Goal: Task Accomplishment & Management: Complete application form

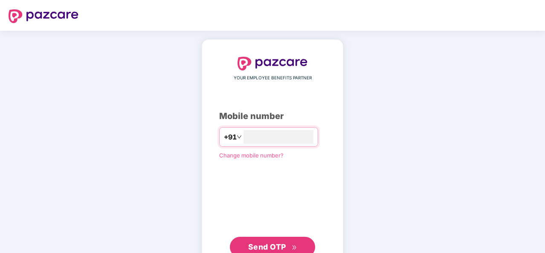
type input "**********"
click at [248, 242] on span "Send OTP" at bounding box center [267, 246] width 38 height 9
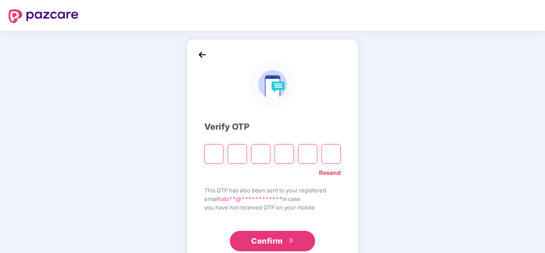
type input "*"
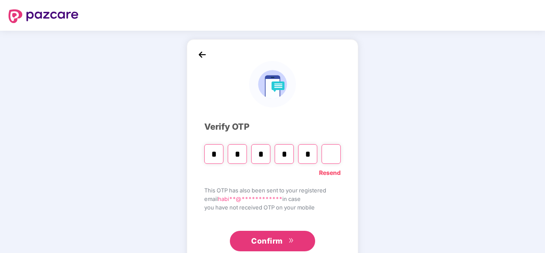
type input "*"
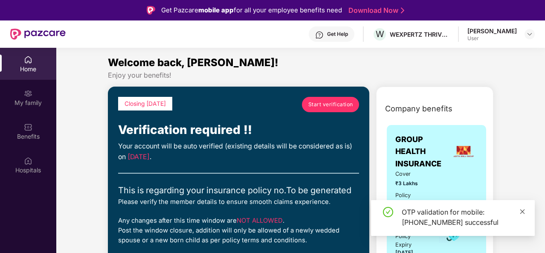
click at [523, 212] on icon "close" at bounding box center [523, 211] width 5 height 5
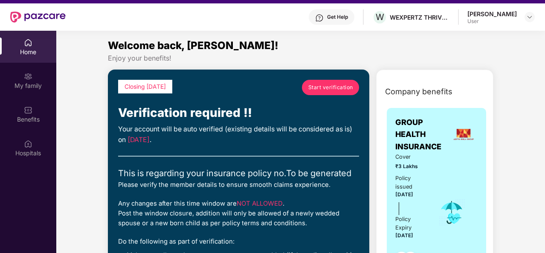
scroll to position [34, 0]
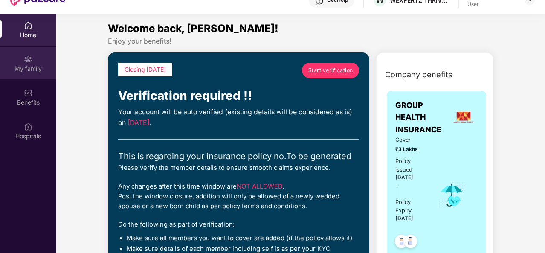
click at [22, 72] on div "My family" at bounding box center [28, 68] width 56 height 9
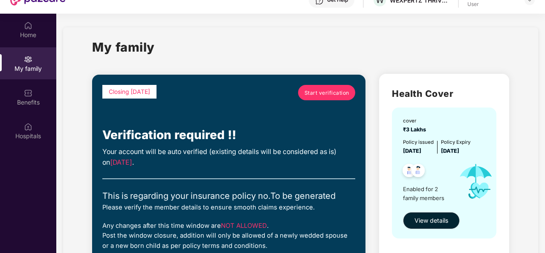
scroll to position [17, 0]
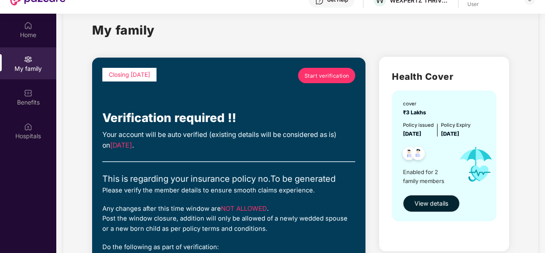
click at [313, 81] on link "Start verification" at bounding box center [326, 75] width 57 height 15
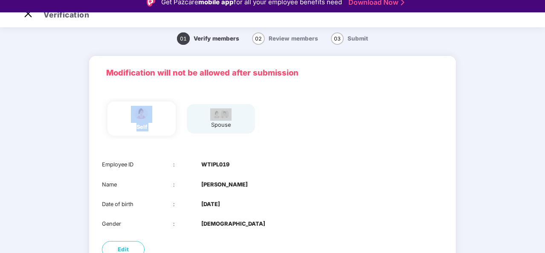
drag, startPoint x: 313, startPoint y: 81, endPoint x: 291, endPoint y: 102, distance: 30.8
click at [291, 102] on div "Modification will not be allowed after submission self spouse Employee ID : WTI…" at bounding box center [272, 159] width 367 height 207
click at [233, 117] on div "spouse" at bounding box center [221, 118] width 68 height 29
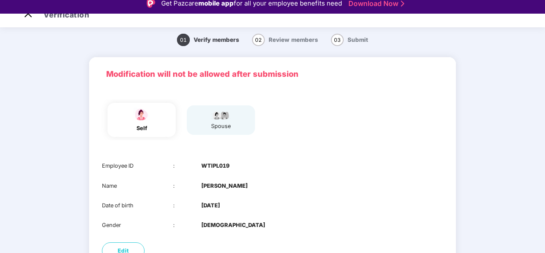
click at [212, 178] on div "Employee ID : WTIPL019 Name : Habiba Date of birth : 01 May 1998 Gender : FEMALE" at bounding box center [272, 195] width 367 height 85
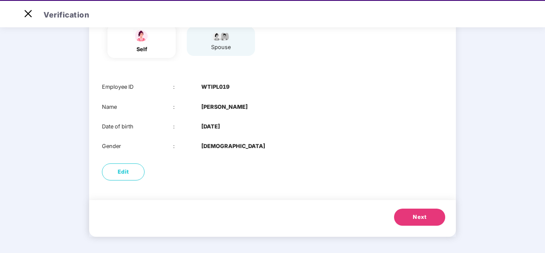
scroll to position [20, 0]
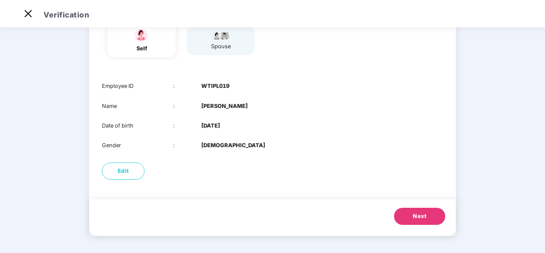
click at [216, 134] on div "Employee ID : WTIPL019 Name : Habiba Date of birth : 01 May 1998 Gender : FEMALE" at bounding box center [272, 115] width 367 height 85
click at [422, 219] on span "Next" at bounding box center [420, 216] width 14 height 9
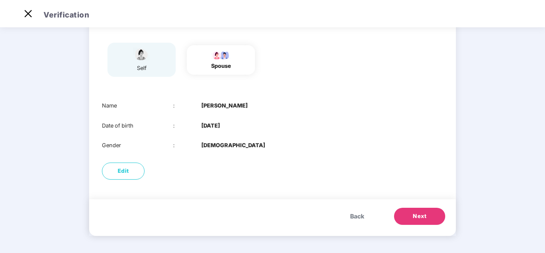
scroll to position [63, 0]
click at [422, 219] on span "Next" at bounding box center [420, 217] width 14 height 9
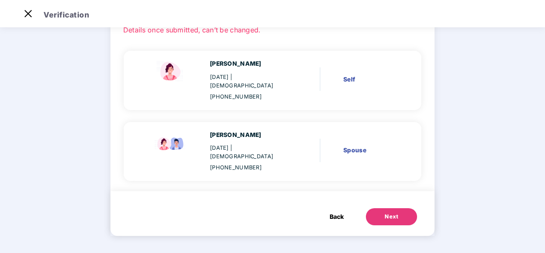
scroll to position [44, 0]
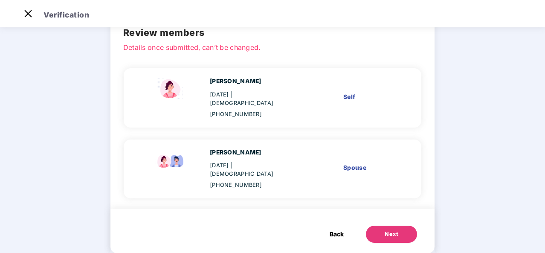
click at [338, 230] on span "Back" at bounding box center [337, 234] width 14 height 9
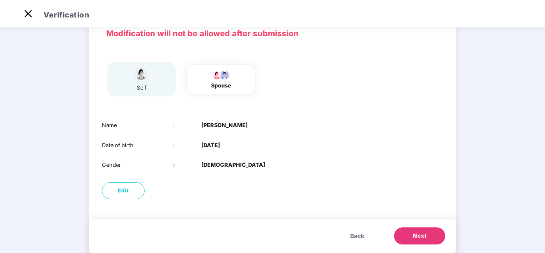
scroll to position [43, 0]
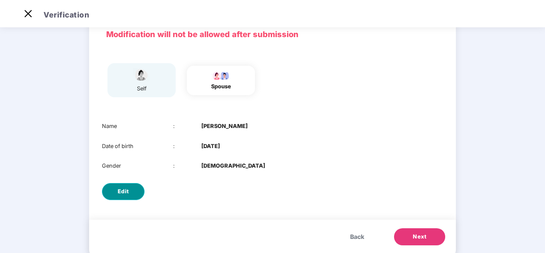
click at [126, 194] on span "Edit" at bounding box center [124, 191] width 12 height 9
select select "****"
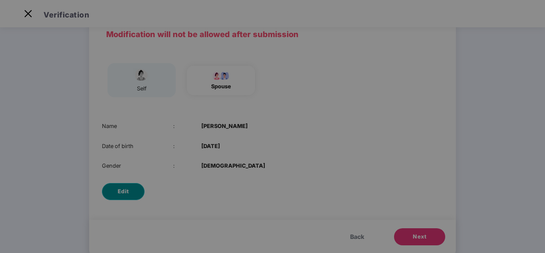
scroll to position [0, 0]
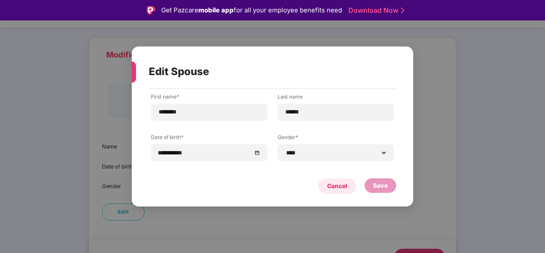
click at [340, 184] on div "Cancel" at bounding box center [337, 185] width 20 height 9
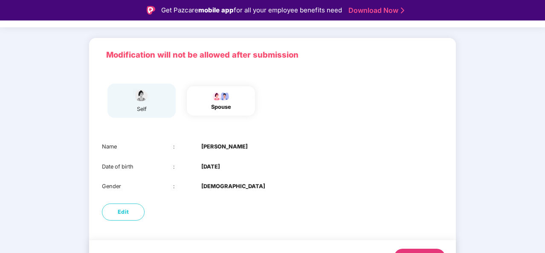
click at [354, 164] on div "Date of birth : 10 Mar 1997" at bounding box center [272, 167] width 341 height 9
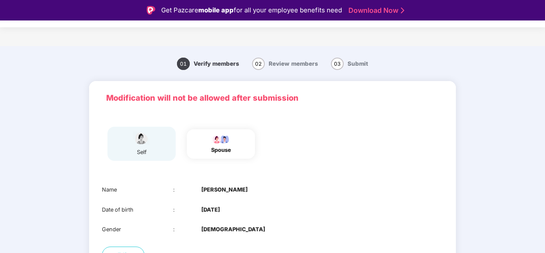
click at [544, 250] on main "01 Verify members 02 Review members 03 Submit Modification will not be allowed …" at bounding box center [272, 191] width 545 height 291
click at [495, 227] on main "01 Verify members 02 Review members 03 Submit Modification will not be allowed …" at bounding box center [272, 191] width 545 height 291
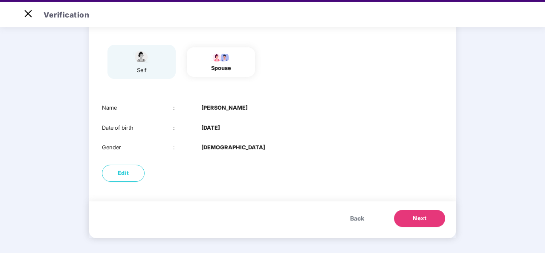
scroll to position [20, 0]
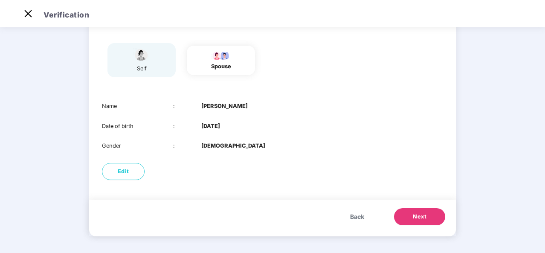
click at [420, 216] on span "Next" at bounding box center [420, 217] width 14 height 9
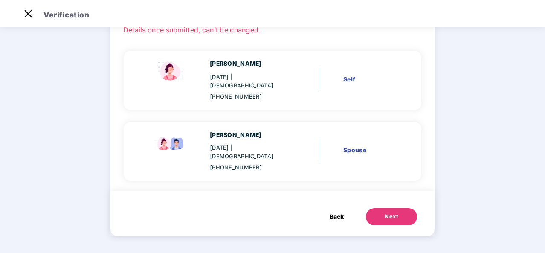
scroll to position [0, 0]
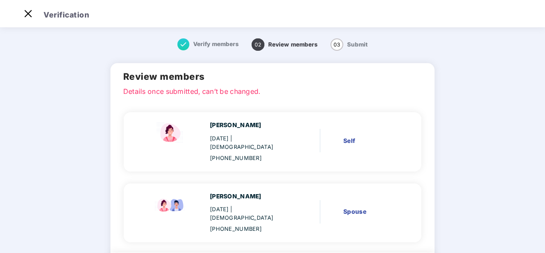
click at [462, 228] on div "Verify members 02 Review members 03 Submit Review members Details once submitte…" at bounding box center [273, 172] width 390 height 285
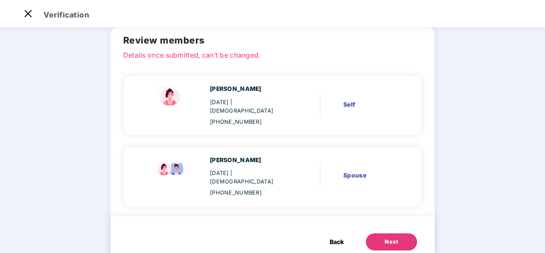
scroll to position [44, 0]
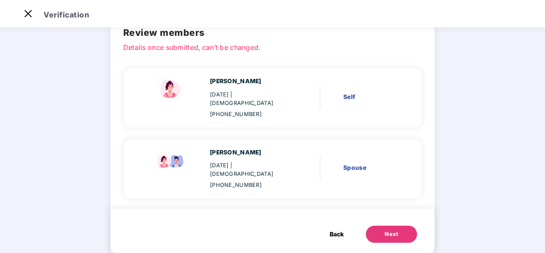
click at [404, 226] on button "Next" at bounding box center [391, 234] width 51 height 17
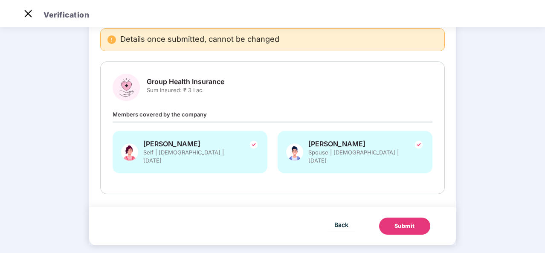
scroll to position [50, 0]
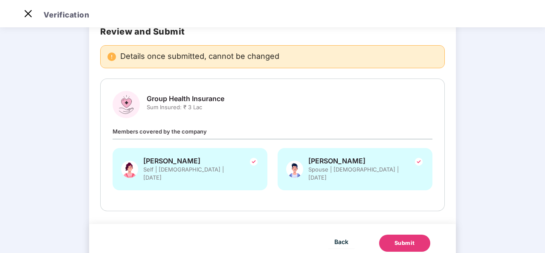
click at [400, 239] on div "Submit" at bounding box center [405, 243] width 20 height 9
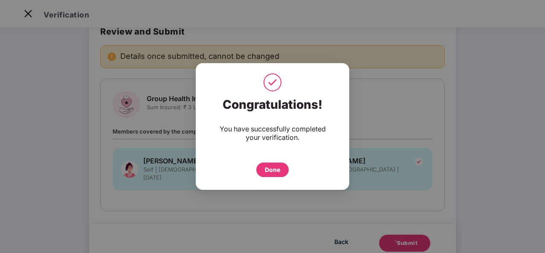
click at [278, 172] on div "Done" at bounding box center [272, 169] width 15 height 9
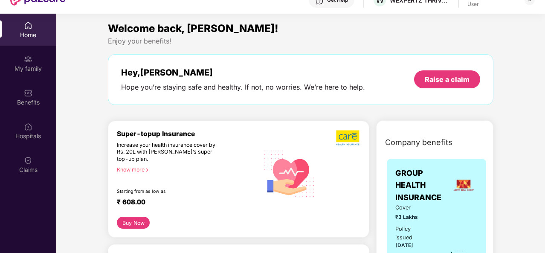
scroll to position [48, 0]
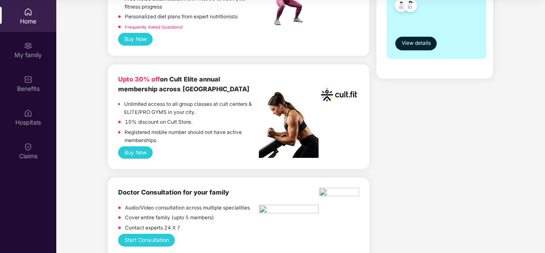
scroll to position [341, 0]
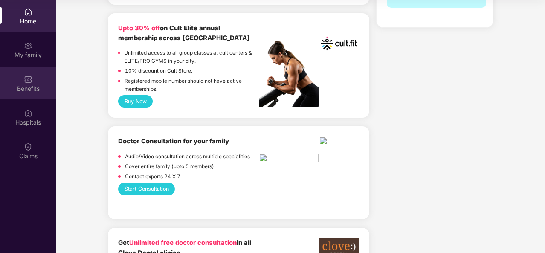
click at [28, 73] on div "Benefits" at bounding box center [28, 83] width 56 height 32
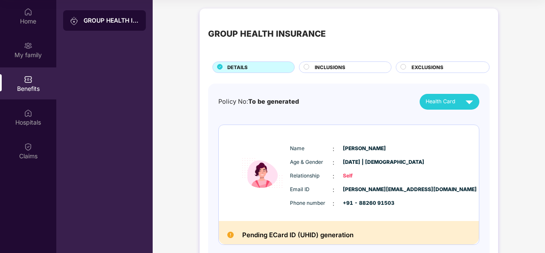
click at [329, 67] on span "INCLUSIONS" at bounding box center [330, 68] width 31 height 8
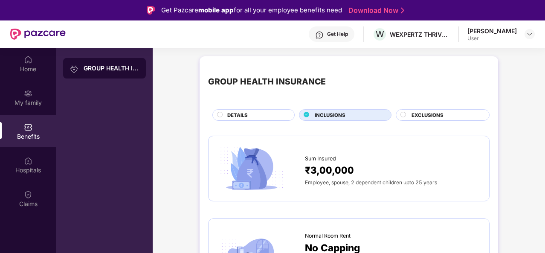
click at [425, 114] on span "EXCLUSIONS" at bounding box center [428, 115] width 32 height 8
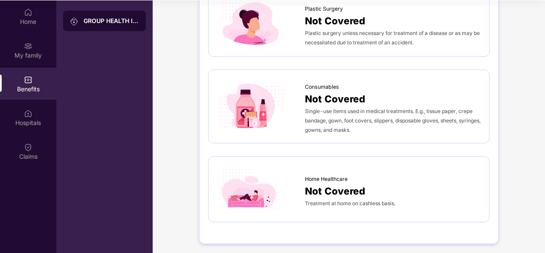
scroll to position [48, 0]
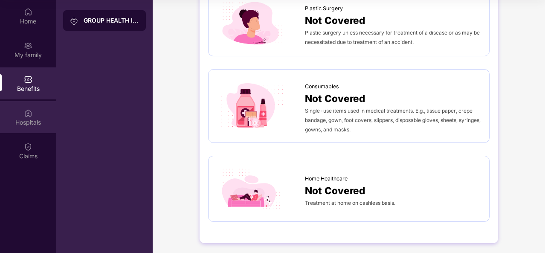
click at [22, 122] on div "Hospitals" at bounding box center [28, 122] width 56 height 9
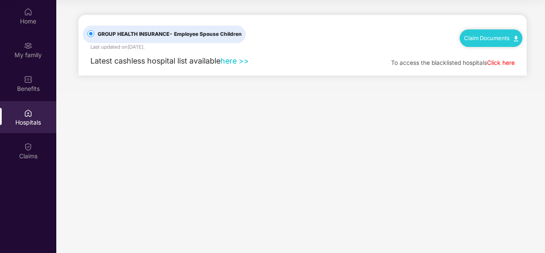
click at [227, 63] on link "here >>" at bounding box center [235, 60] width 29 height 9
